Goal: Find specific page/section: Find specific page/section

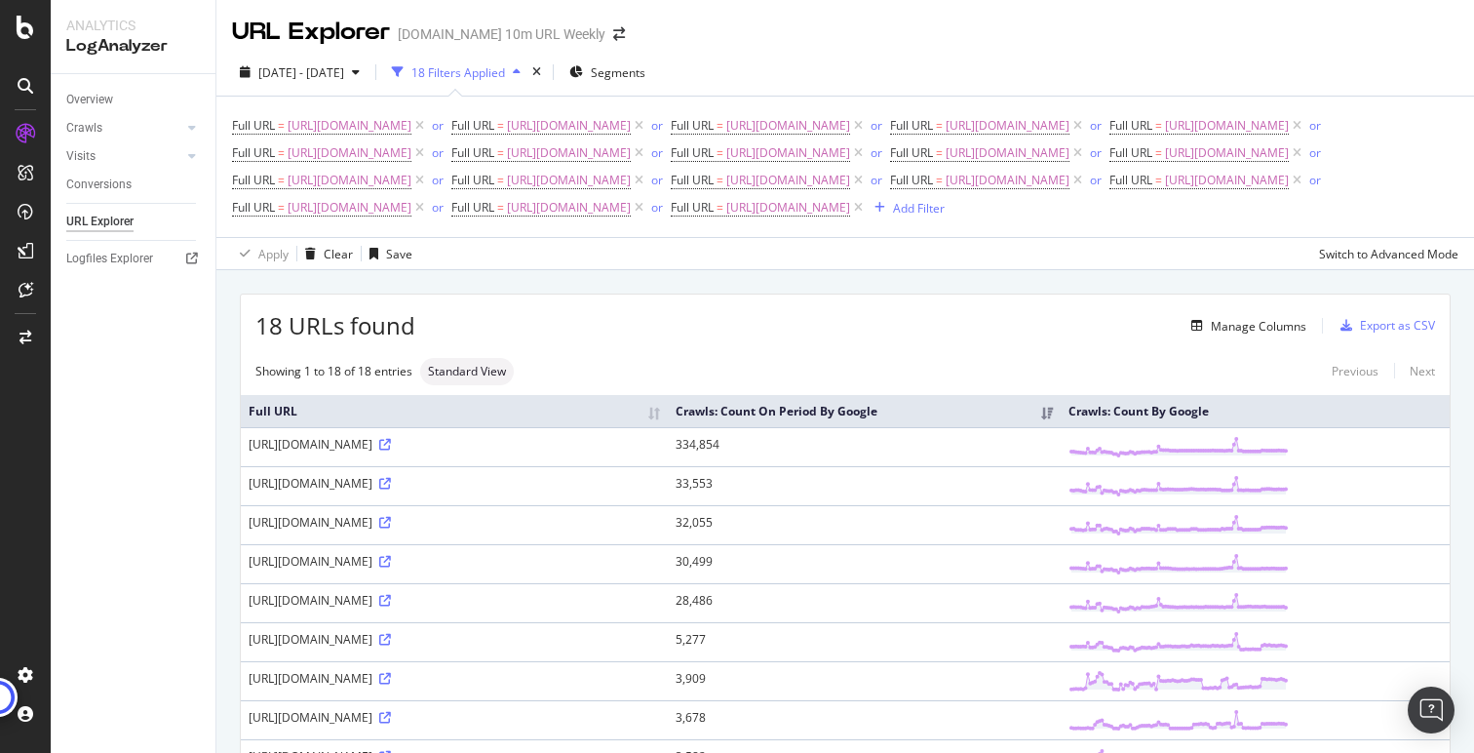
click at [21, 89] on icon at bounding box center [26, 86] width 16 height 16
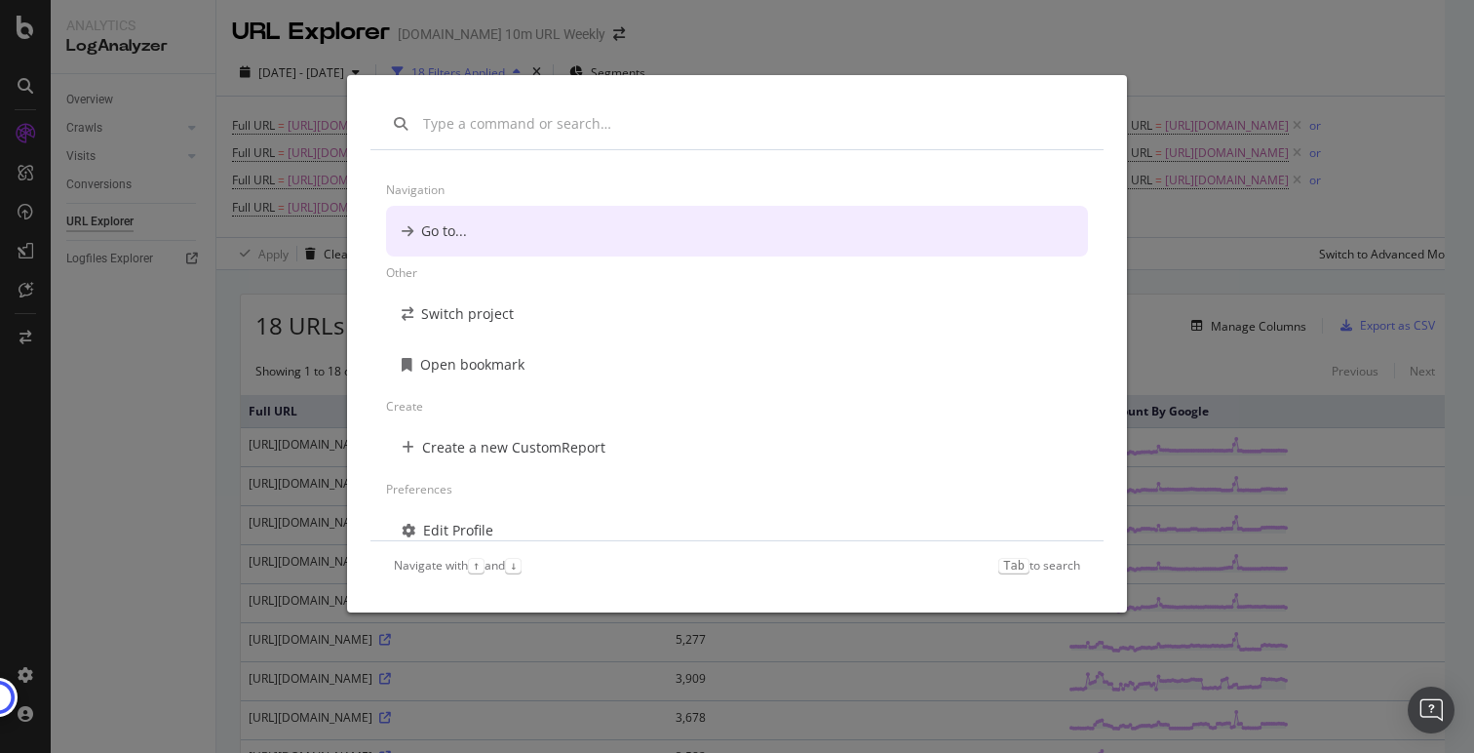
click at [37, 179] on div "Navigation Go to... Other Switch project Open bookmark Create Create a new Cust…" at bounding box center [737, 376] width 1474 height 753
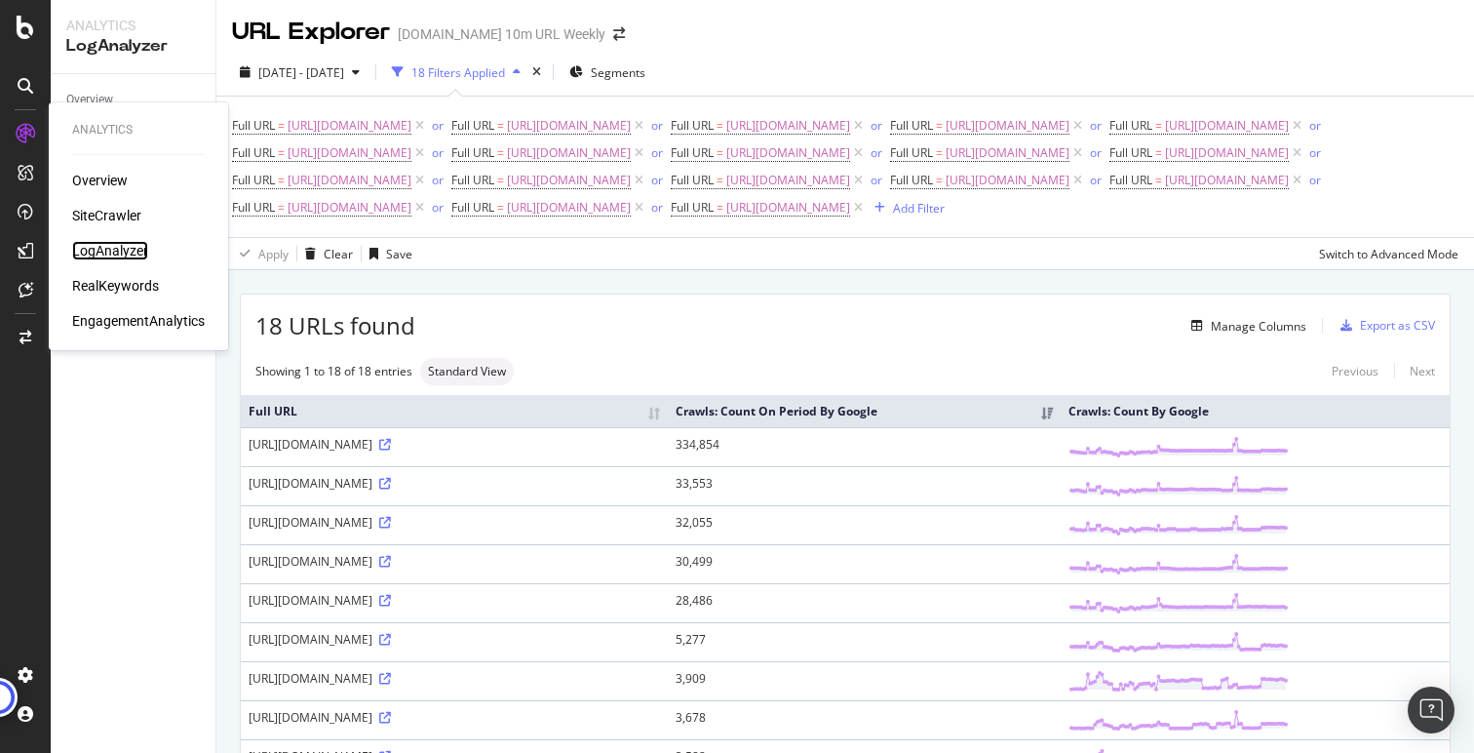
click at [106, 245] on div "LogAnalyzer" at bounding box center [110, 250] width 76 height 19
